Goal: Information Seeking & Learning: Learn about a topic

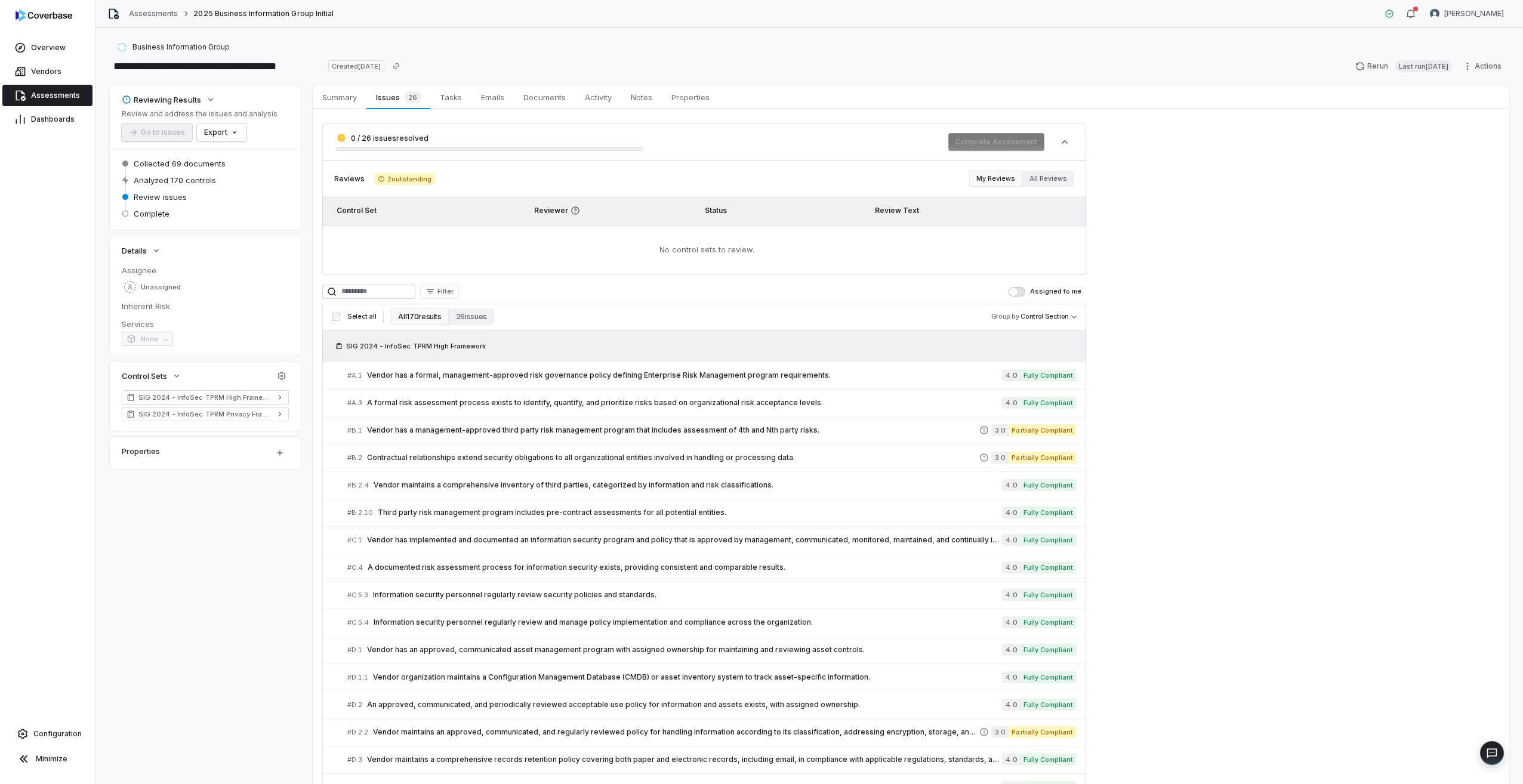
scroll to position [2917, 0]
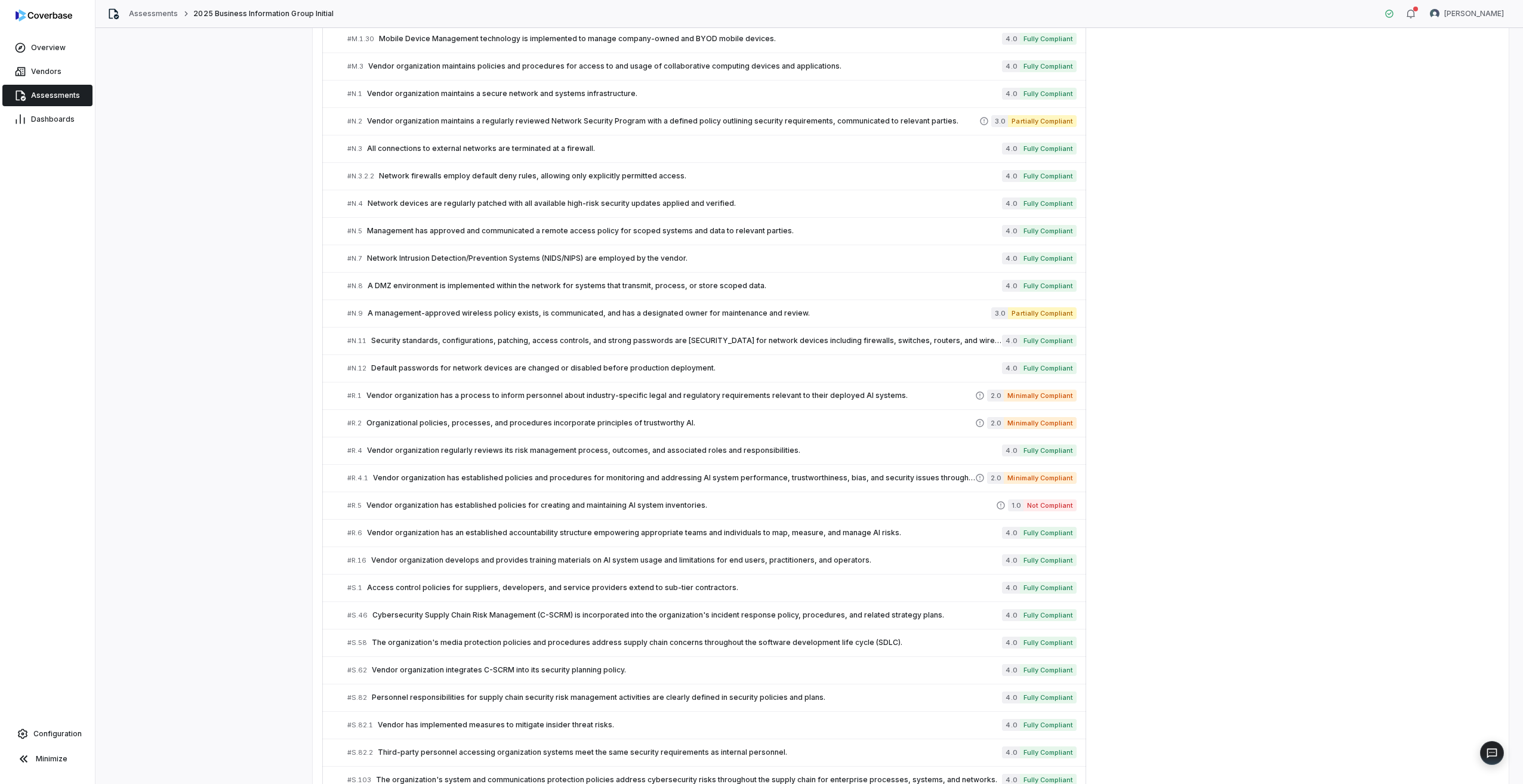
click at [50, 89] on link "Assessments" at bounding box center [47, 95] width 90 height 22
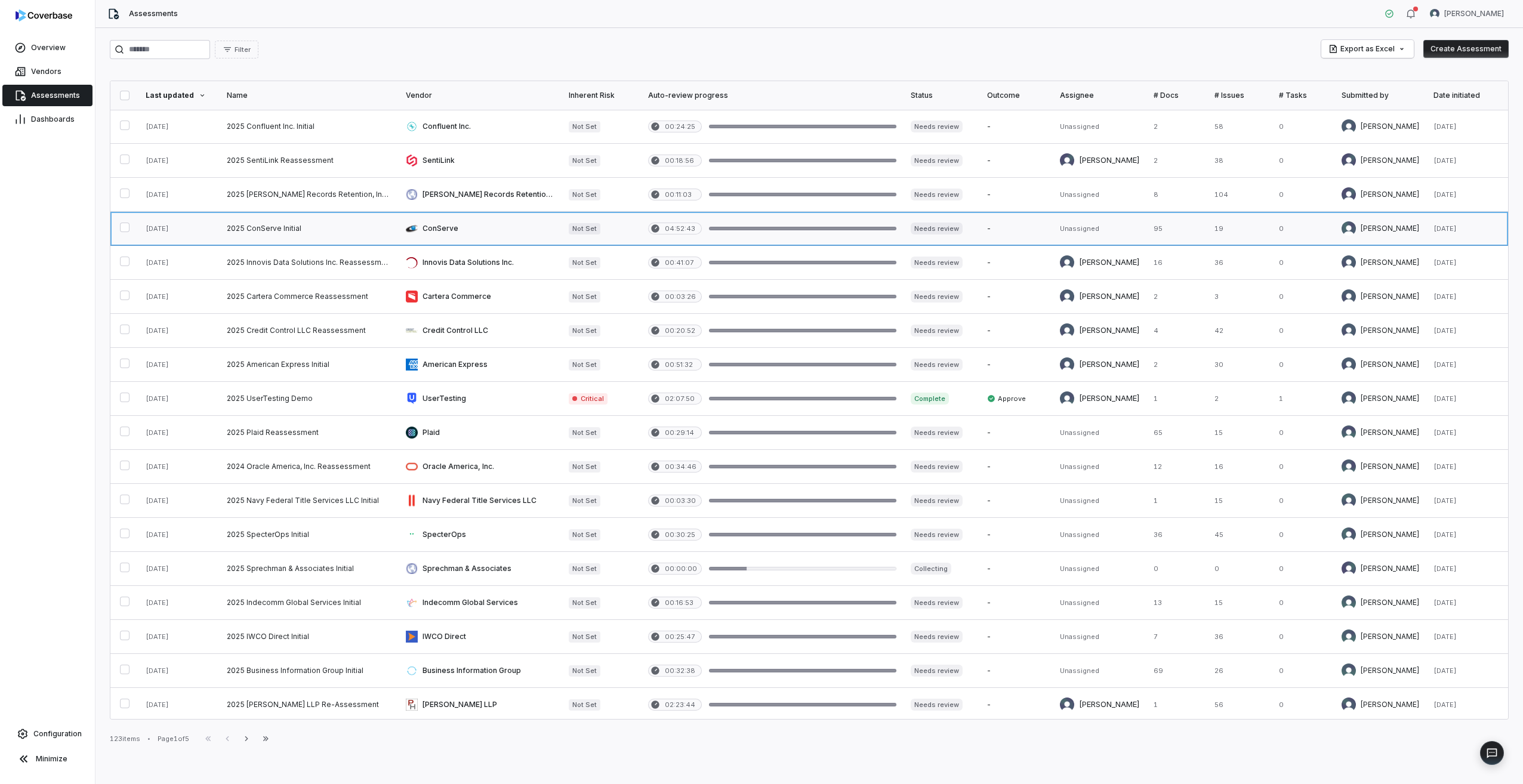
click at [271, 228] on link at bounding box center [309, 229] width 179 height 33
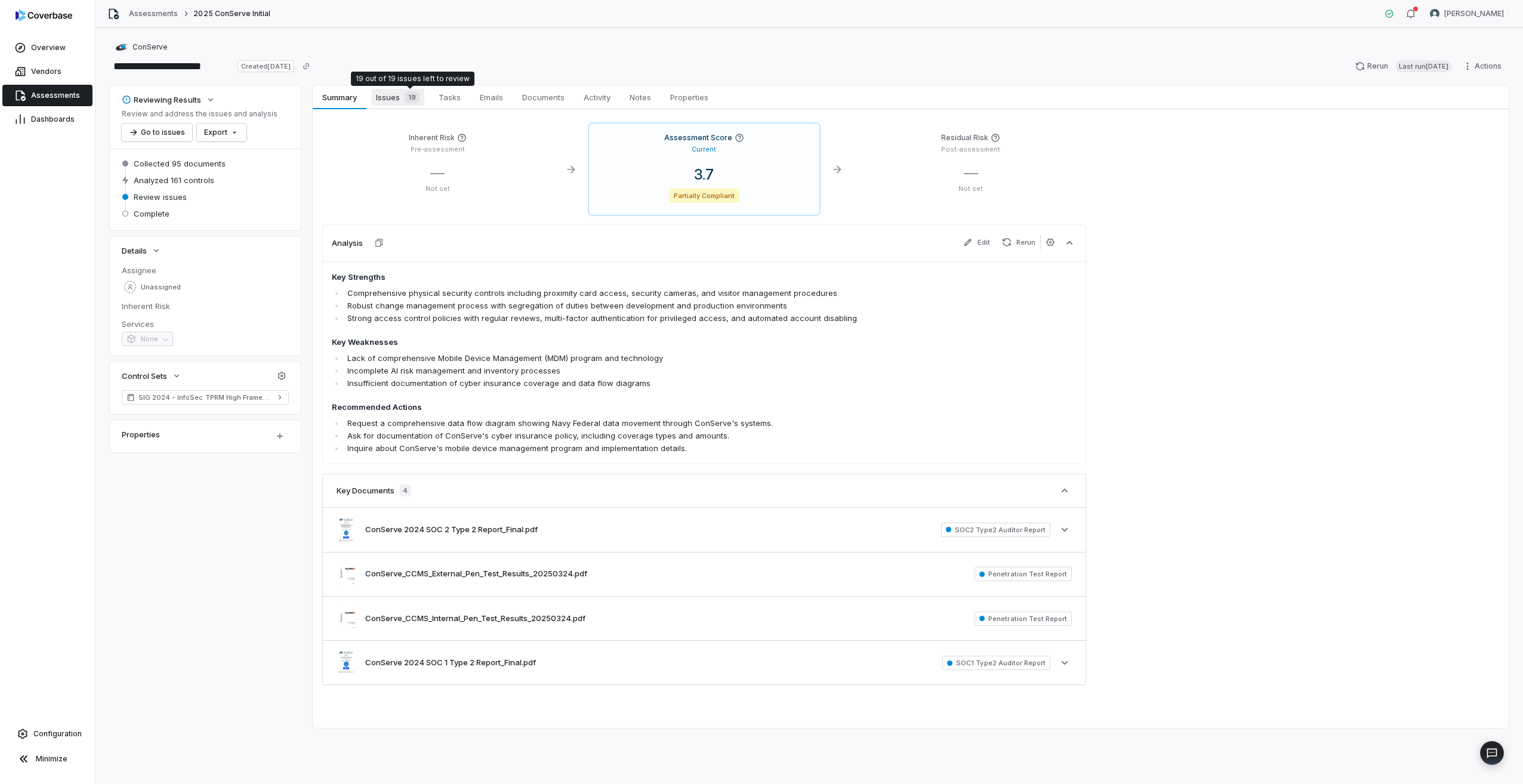
click at [404, 103] on div "19" at bounding box center [410, 97] width 20 height 12
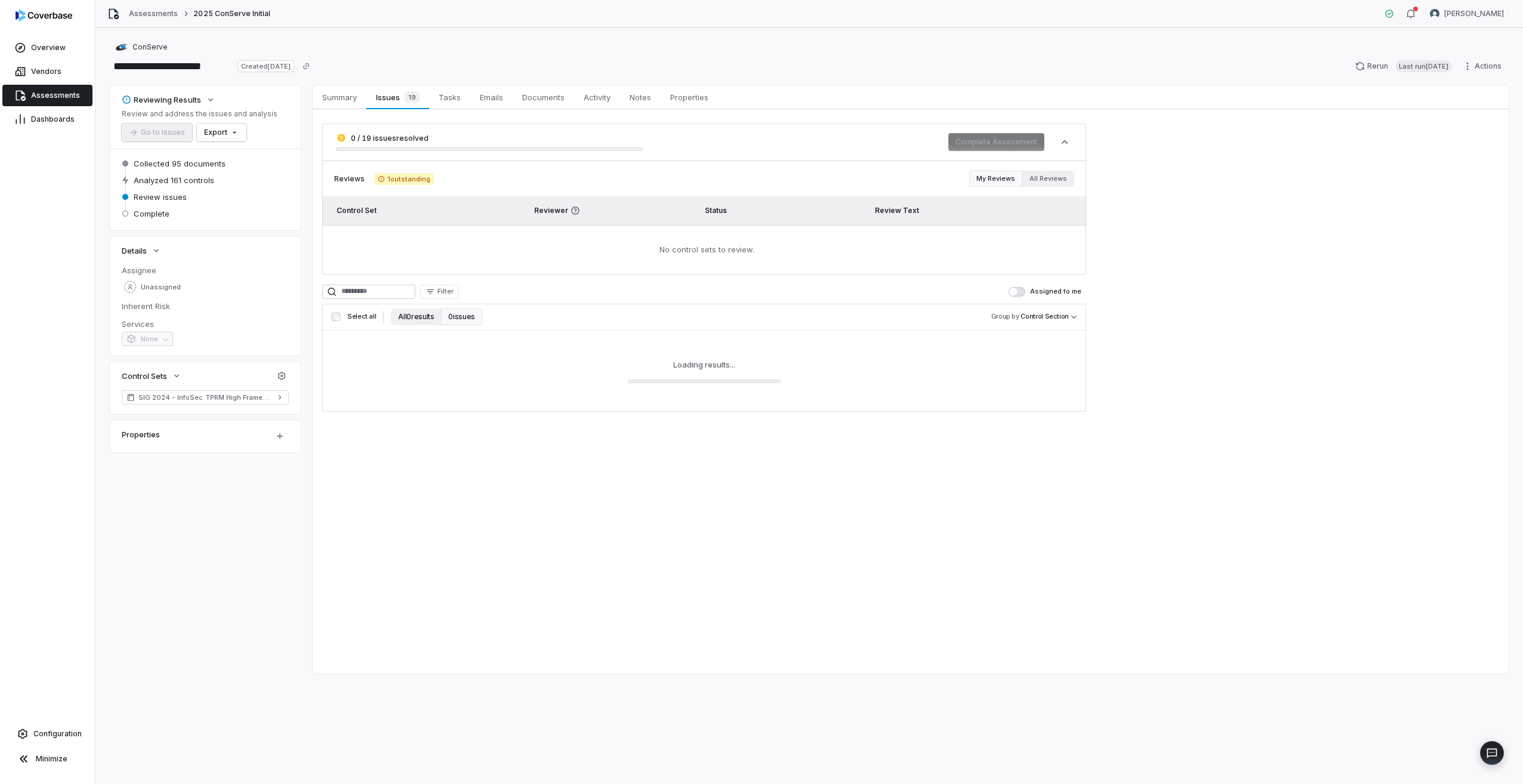
click at [419, 322] on button "All 0 results" at bounding box center [416, 316] width 50 height 17
click at [413, 318] on button "All 0 results" at bounding box center [416, 316] width 50 height 17
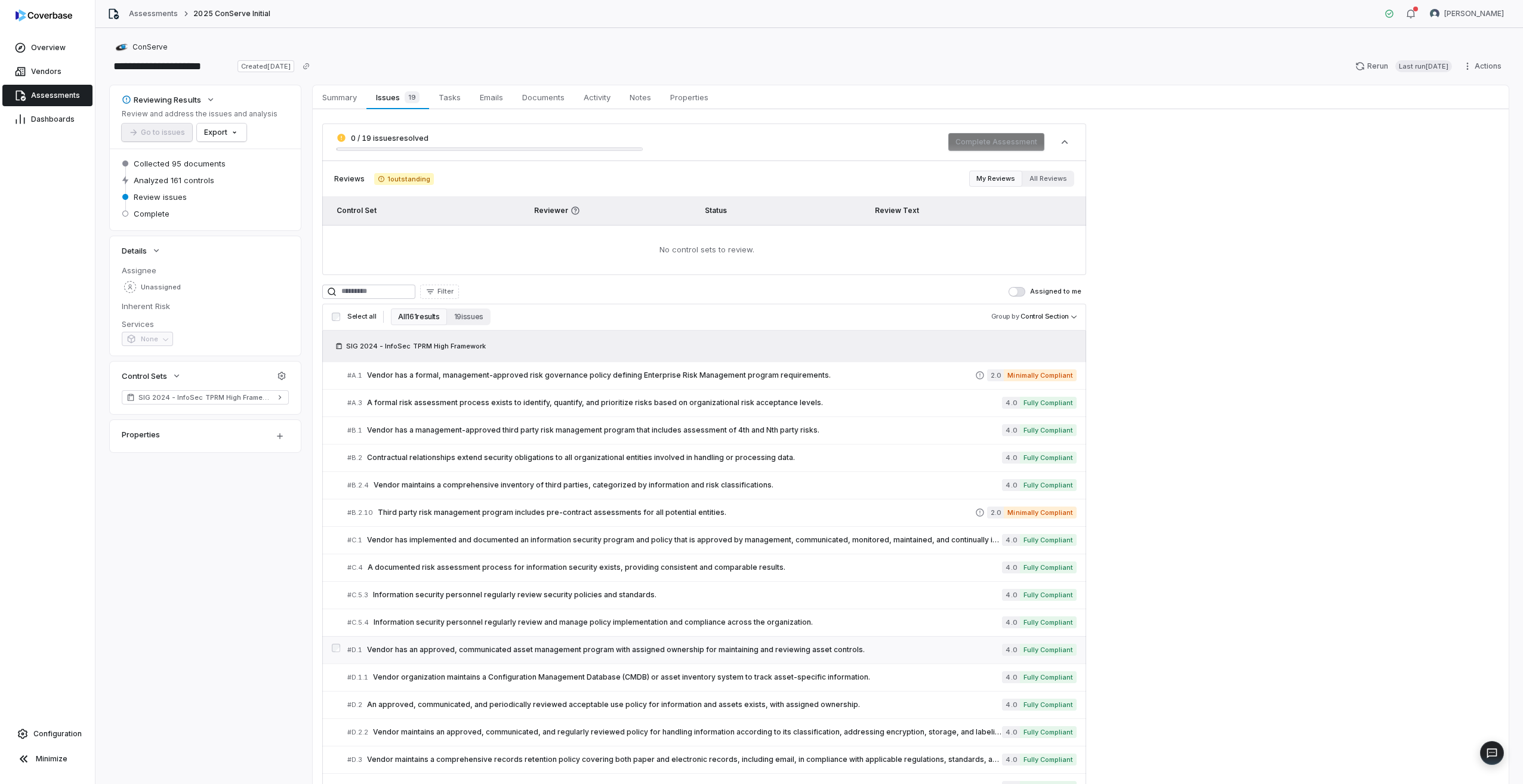
click at [438, 649] on span "Vendor has an approved, communicated asset management program with assigned own…" at bounding box center [684, 649] width 635 height 10
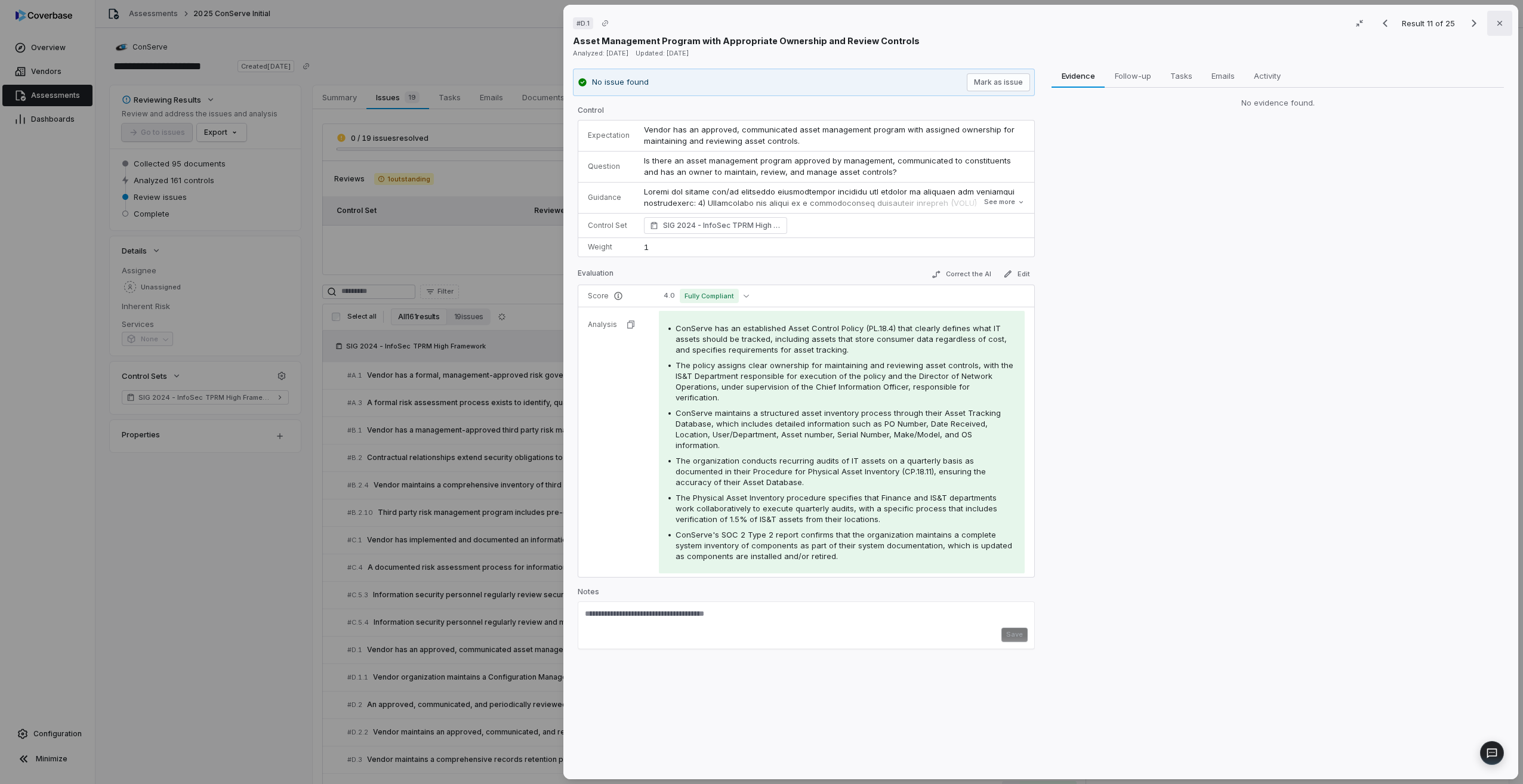
click at [1495, 20] on icon "button" at bounding box center [1500, 23] width 10 height 10
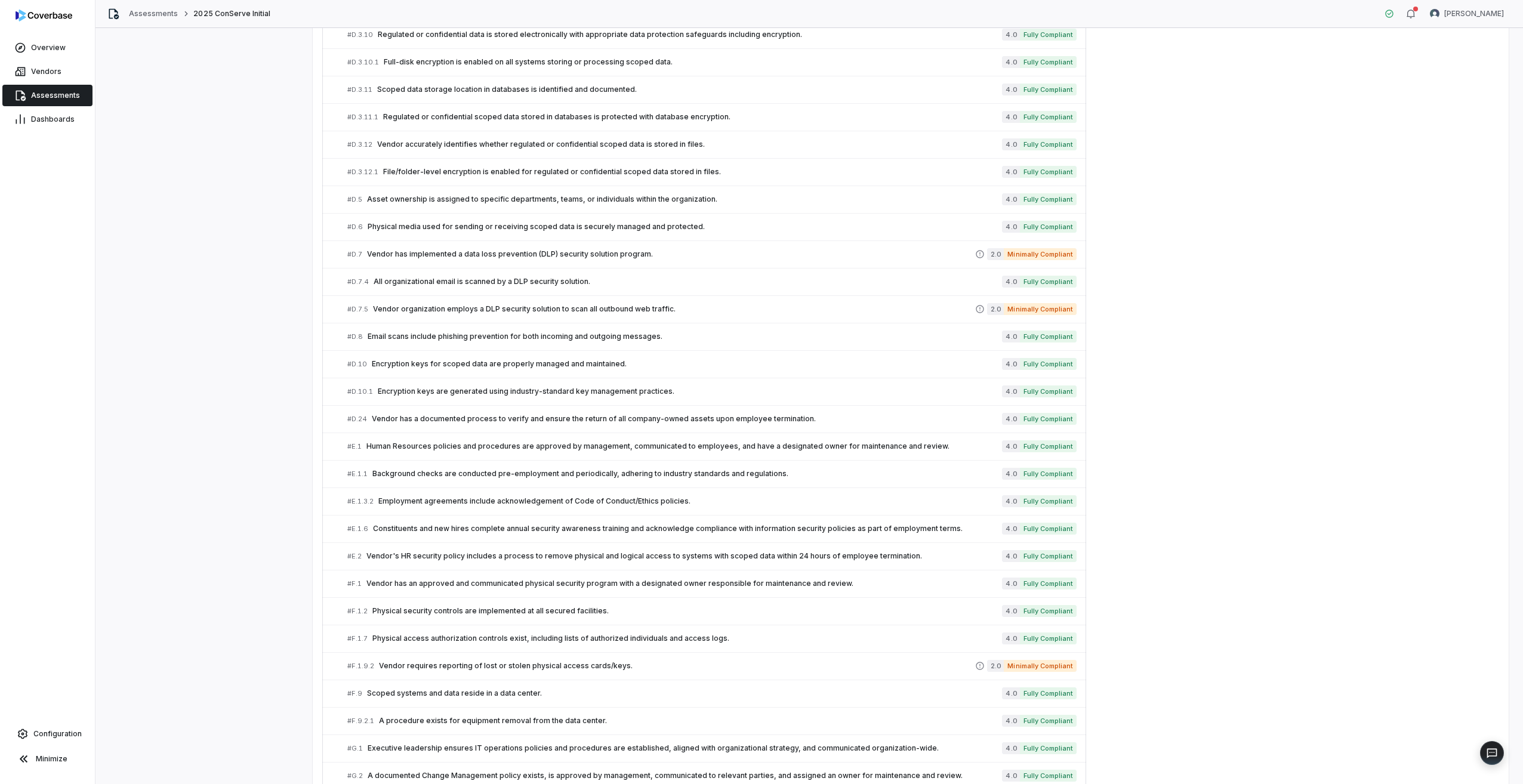
scroll to position [836, 0]
click at [515, 531] on span "Constituents and new hires complete annual security awareness training and ackn…" at bounding box center [687, 528] width 629 height 10
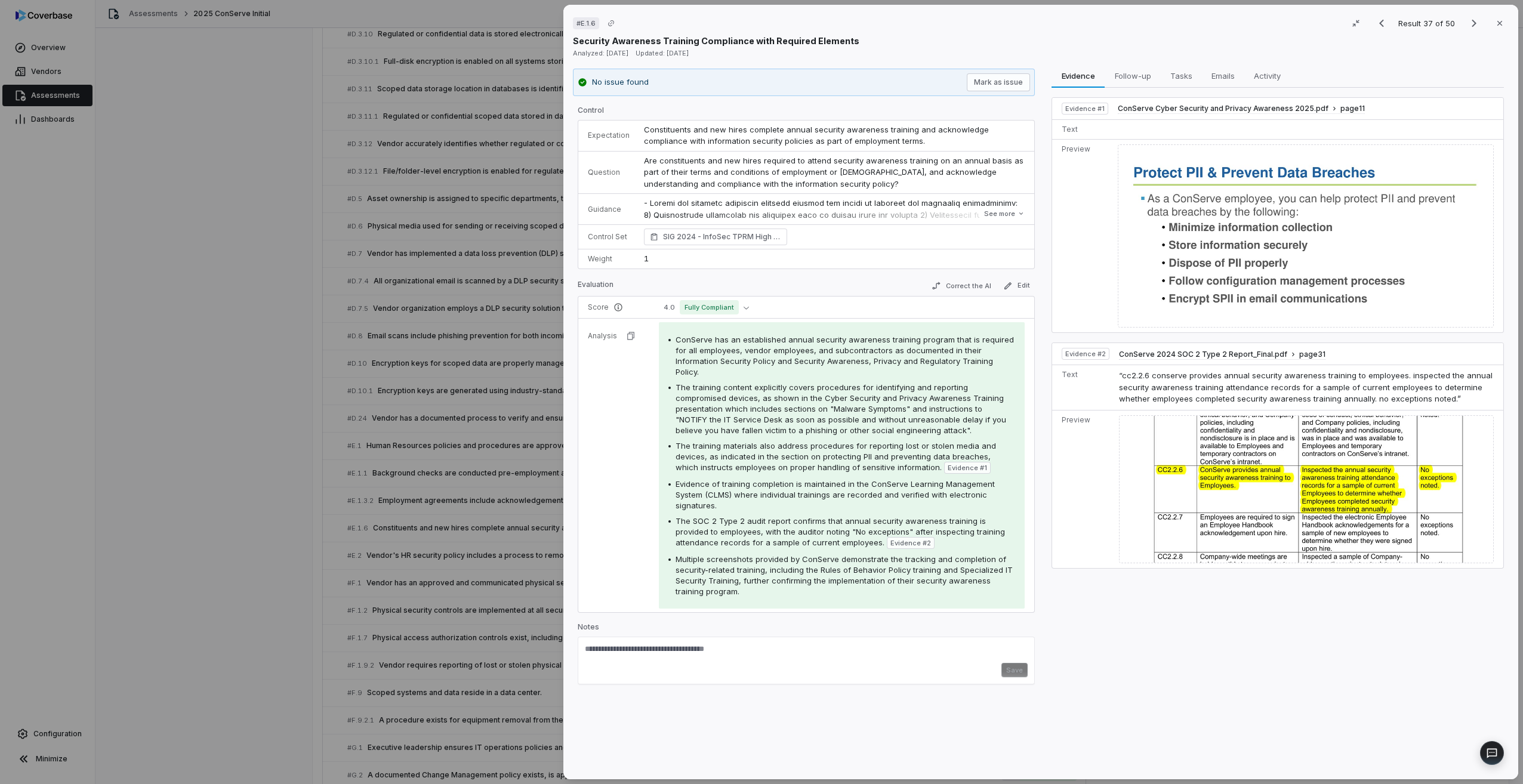
drag, startPoint x: 1344, startPoint y: 488, endPoint x: 1301, endPoint y: 466, distance: 48.3
click at [1301, 466] on img at bounding box center [1307, 489] width 375 height 148
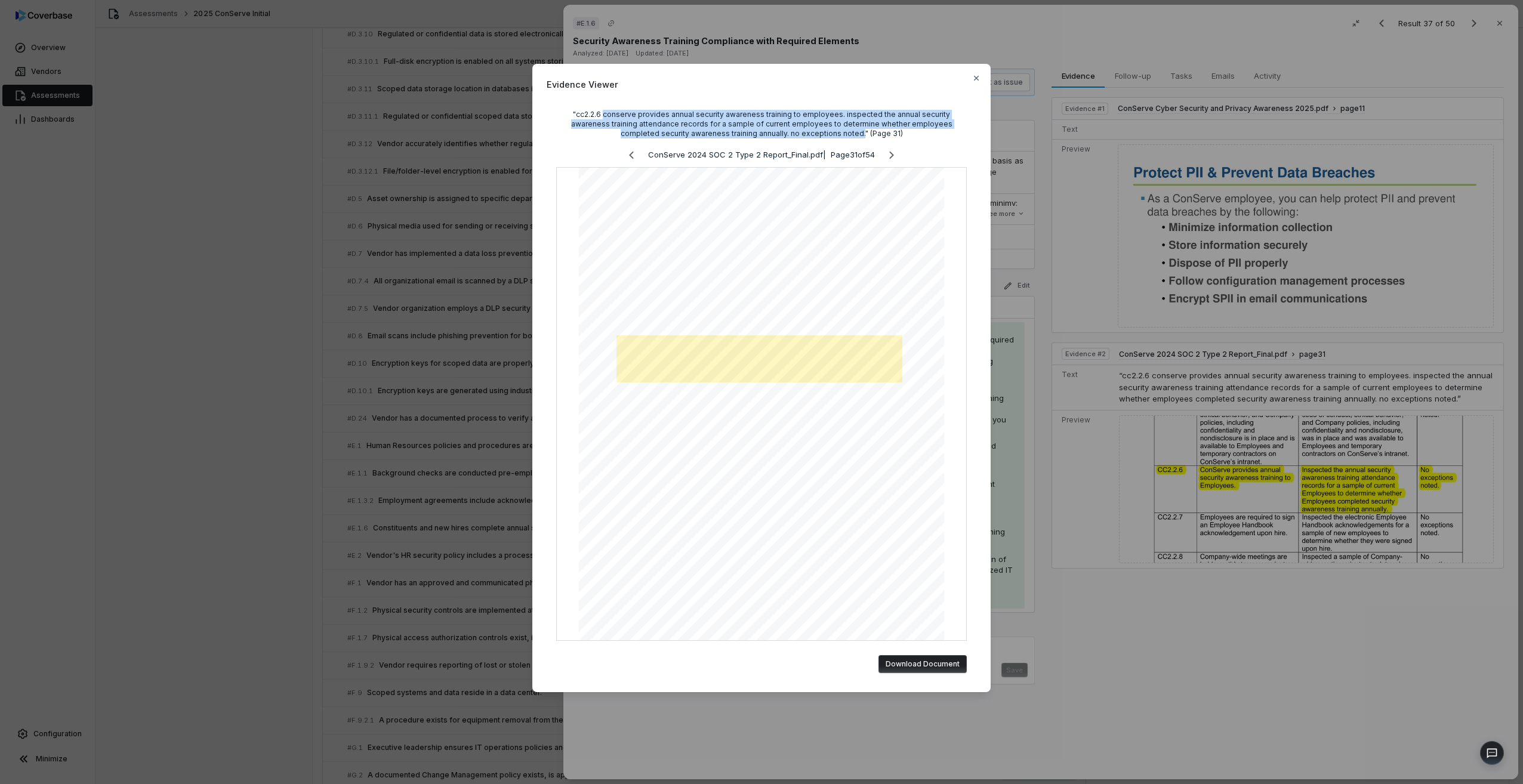
drag, startPoint x: 591, startPoint y: 112, endPoint x: 827, endPoint y: 138, distance: 237.4
click at [827, 138] on div ""cc2.2.6 conserve provides annual security awareness training to employees. ins…" at bounding box center [762, 124] width 410 height 29
copy div "conserve provides annual security awareness training to employees. inspected th…"
click at [973, 80] on icon "button" at bounding box center [976, 78] width 10 height 10
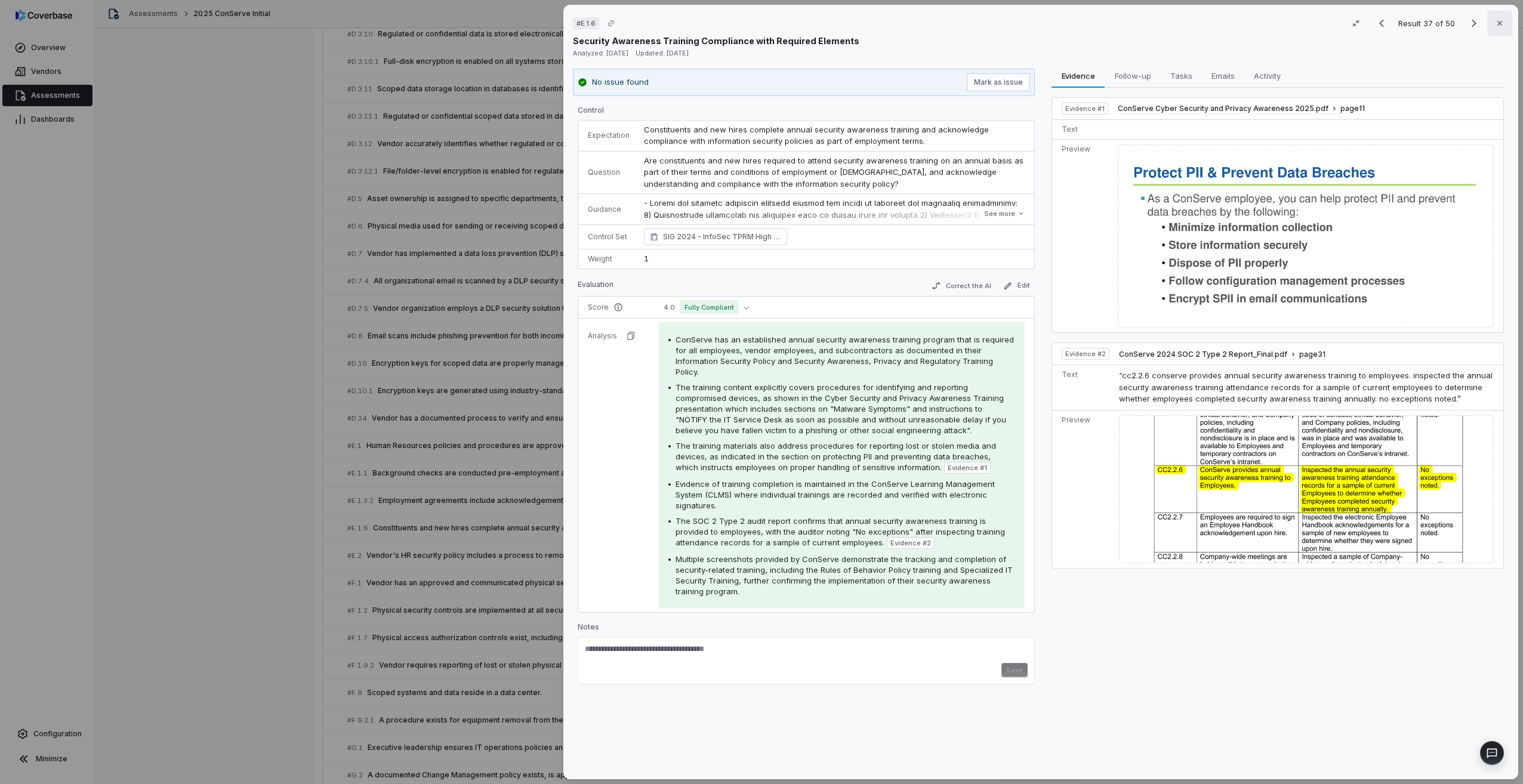
click at [1496, 15] on button "Close" at bounding box center [1500, 23] width 25 height 25
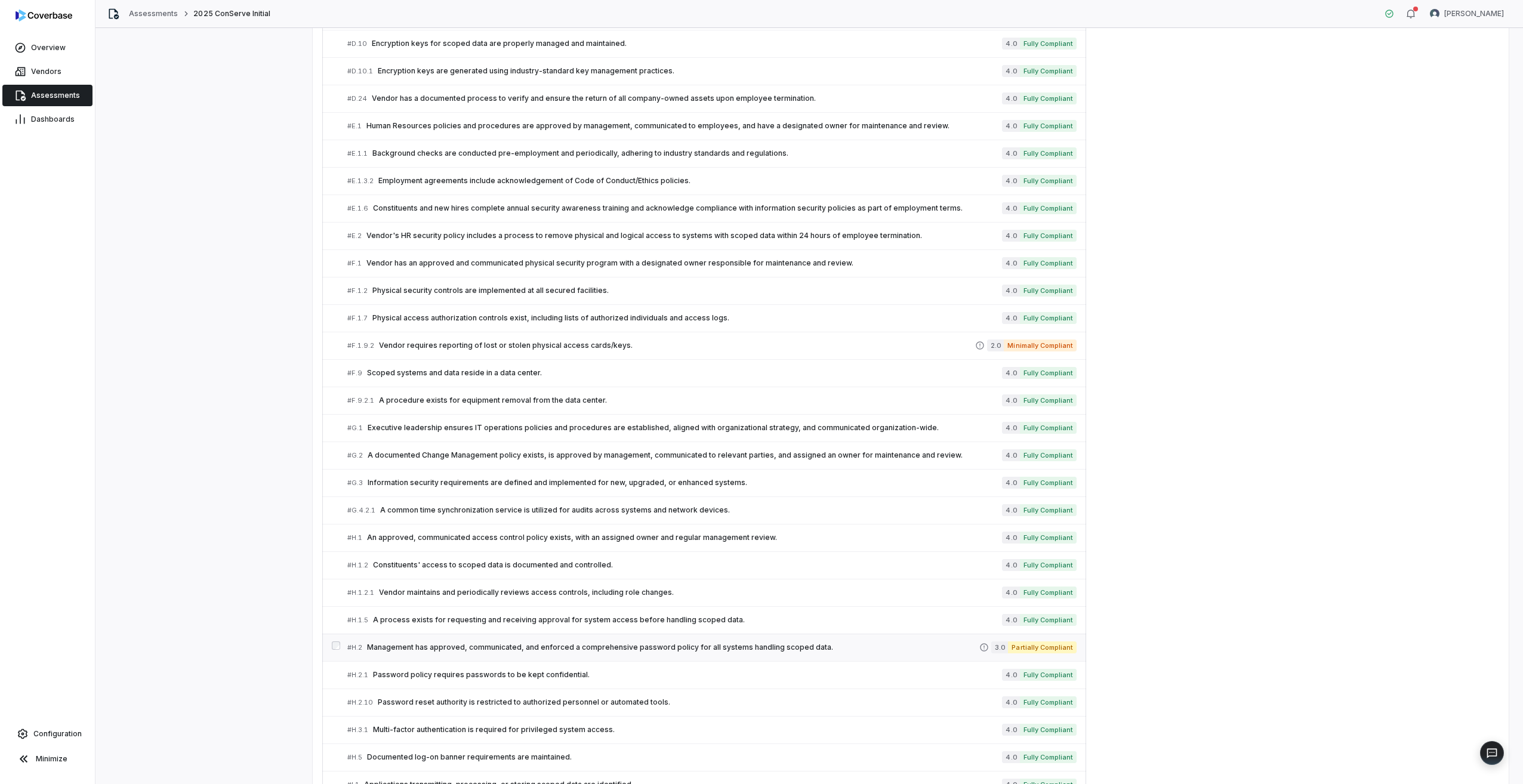
scroll to position [1215, 0]
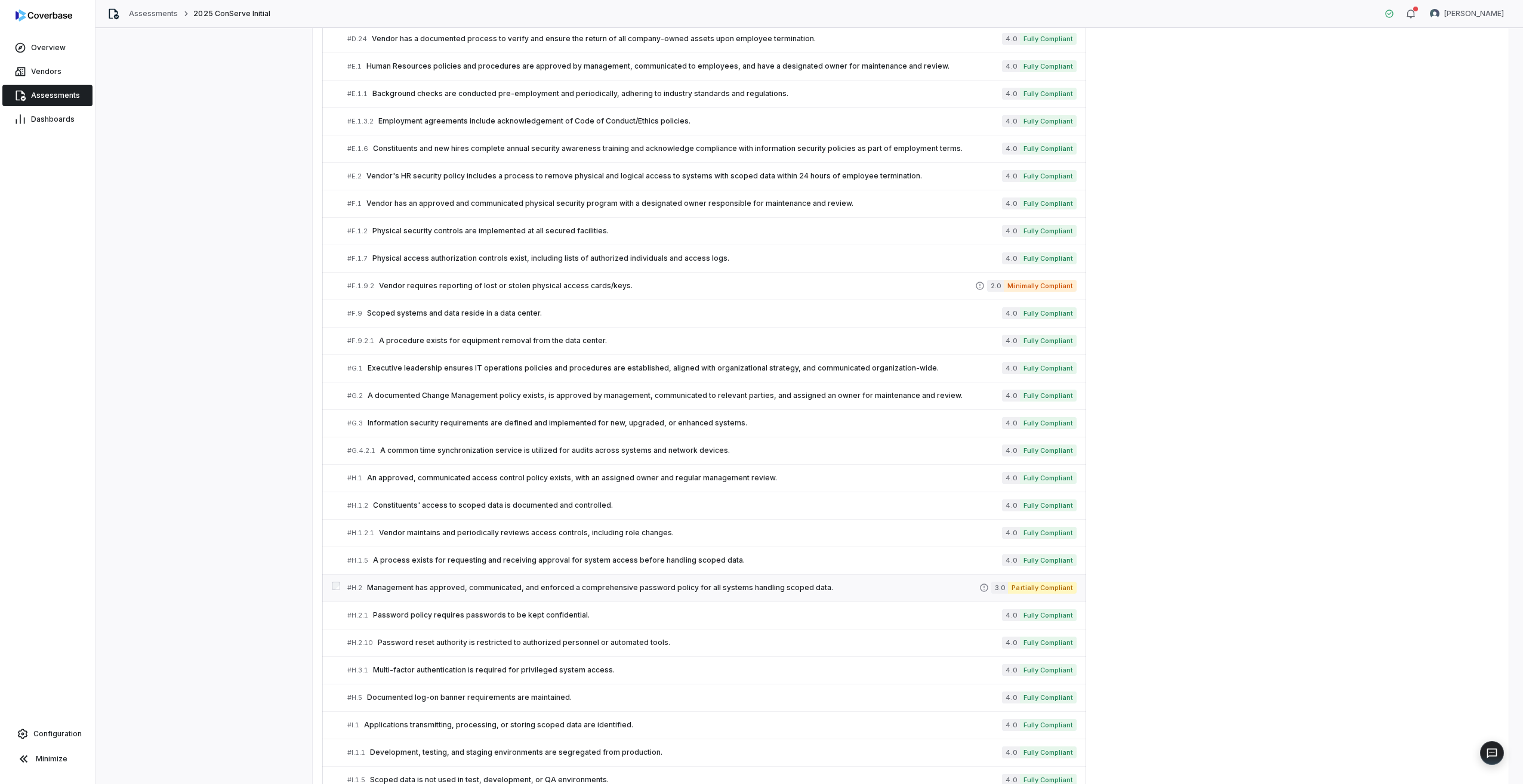
click at [422, 592] on span "Management has approved, communicated, and enforced a comprehensive password po…" at bounding box center [673, 588] width 613 height 10
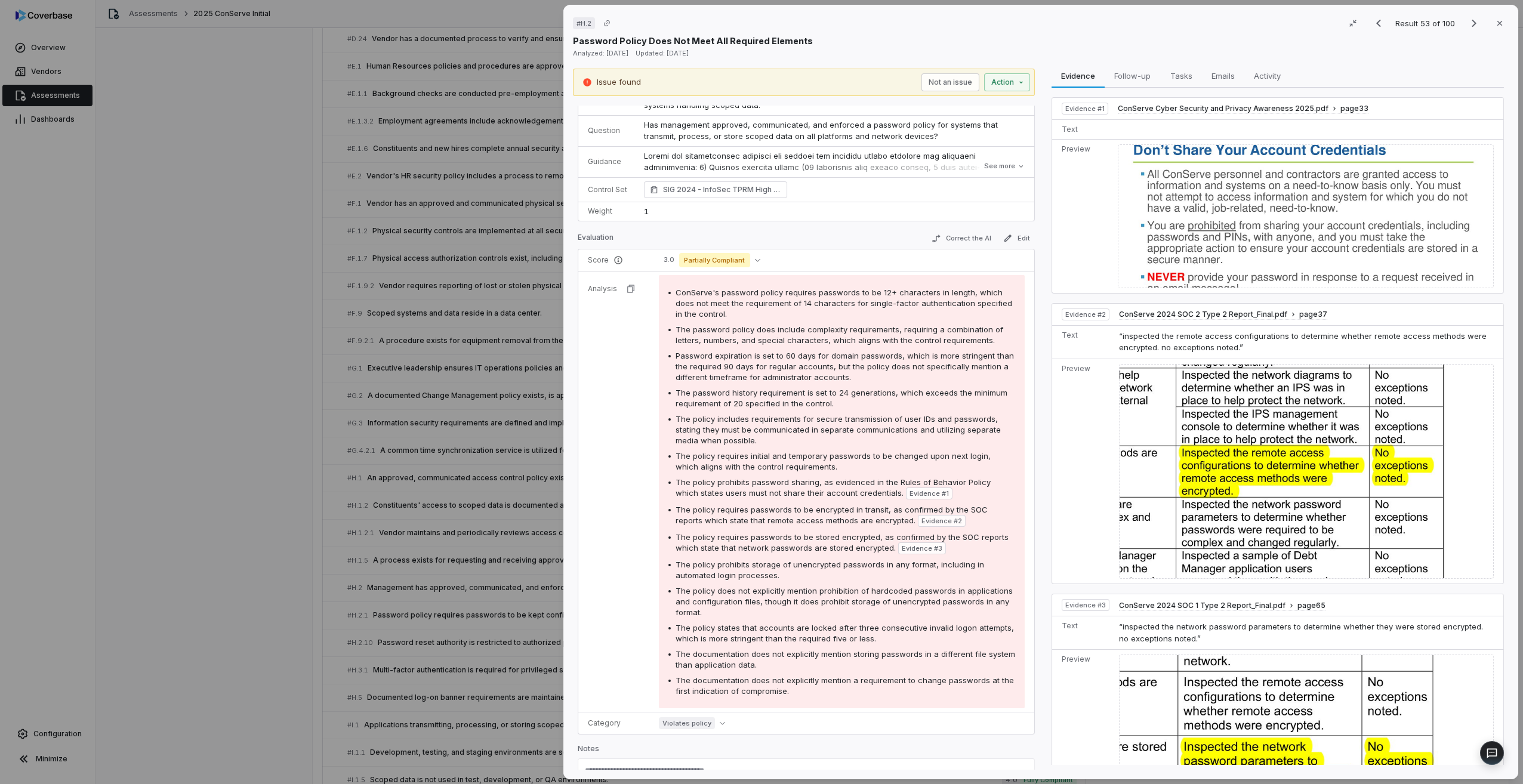
scroll to position [17, 0]
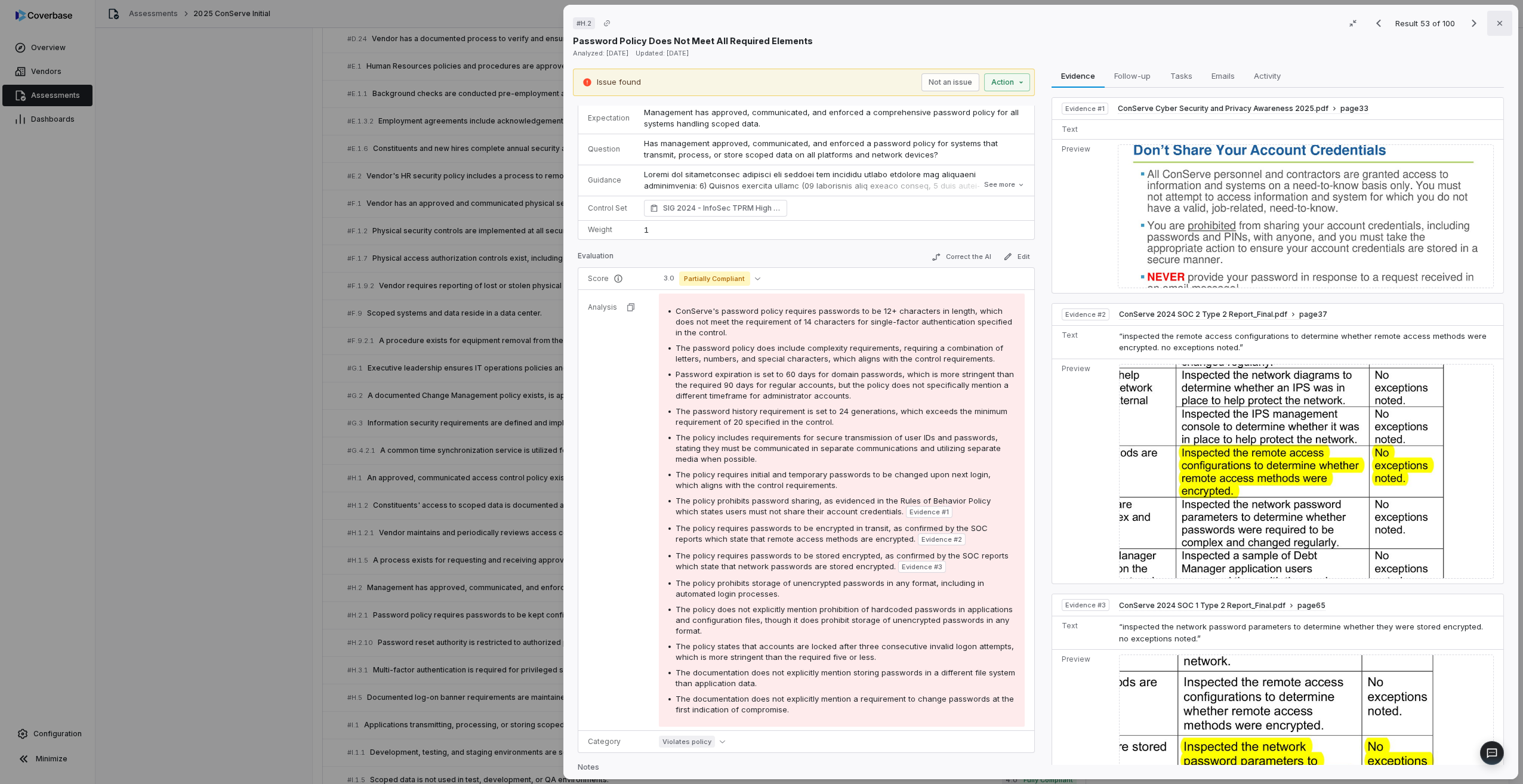
click at [1495, 26] on icon "button" at bounding box center [1500, 23] width 10 height 10
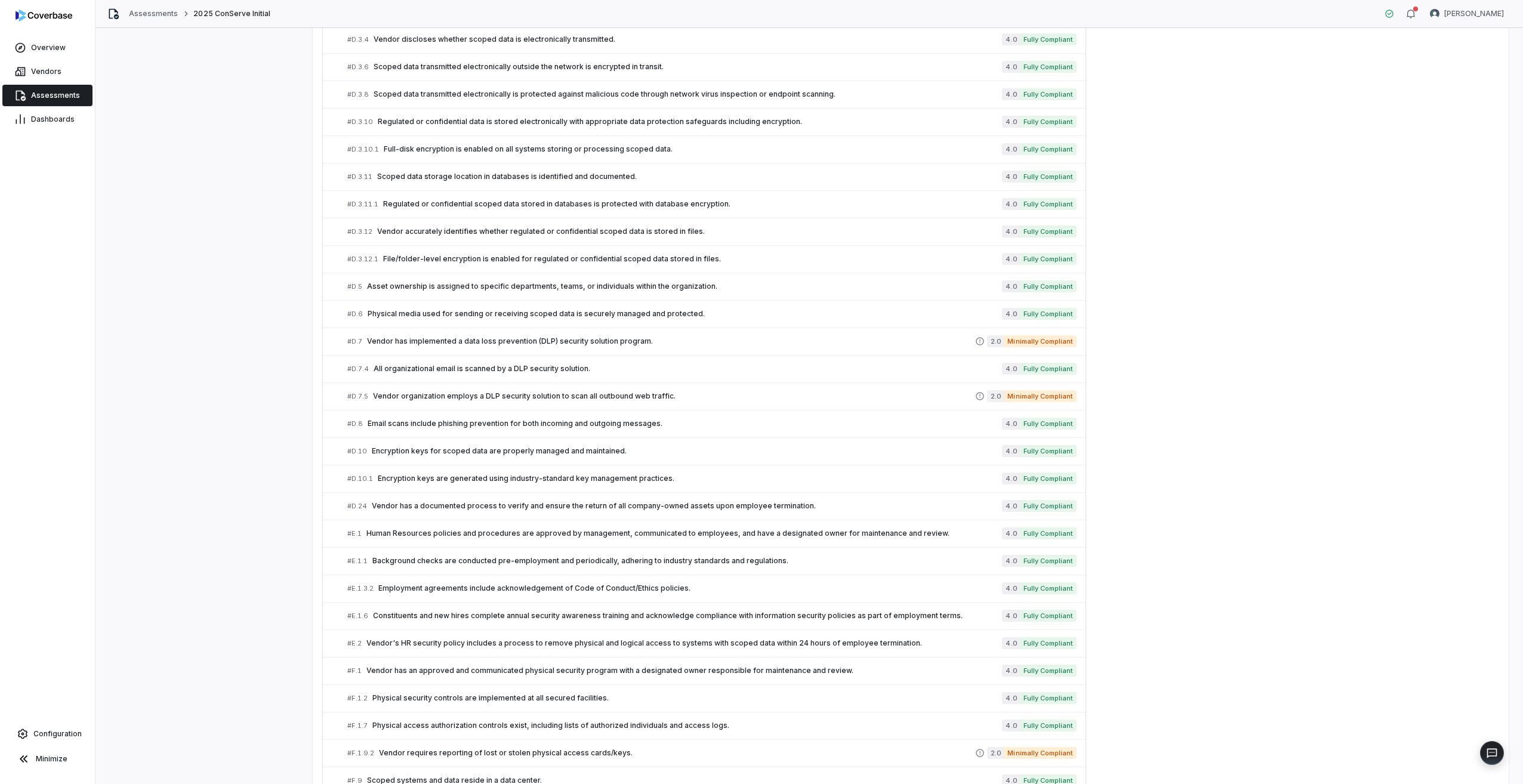
scroll to position [678, 0]
